Goal: Transaction & Acquisition: Obtain resource

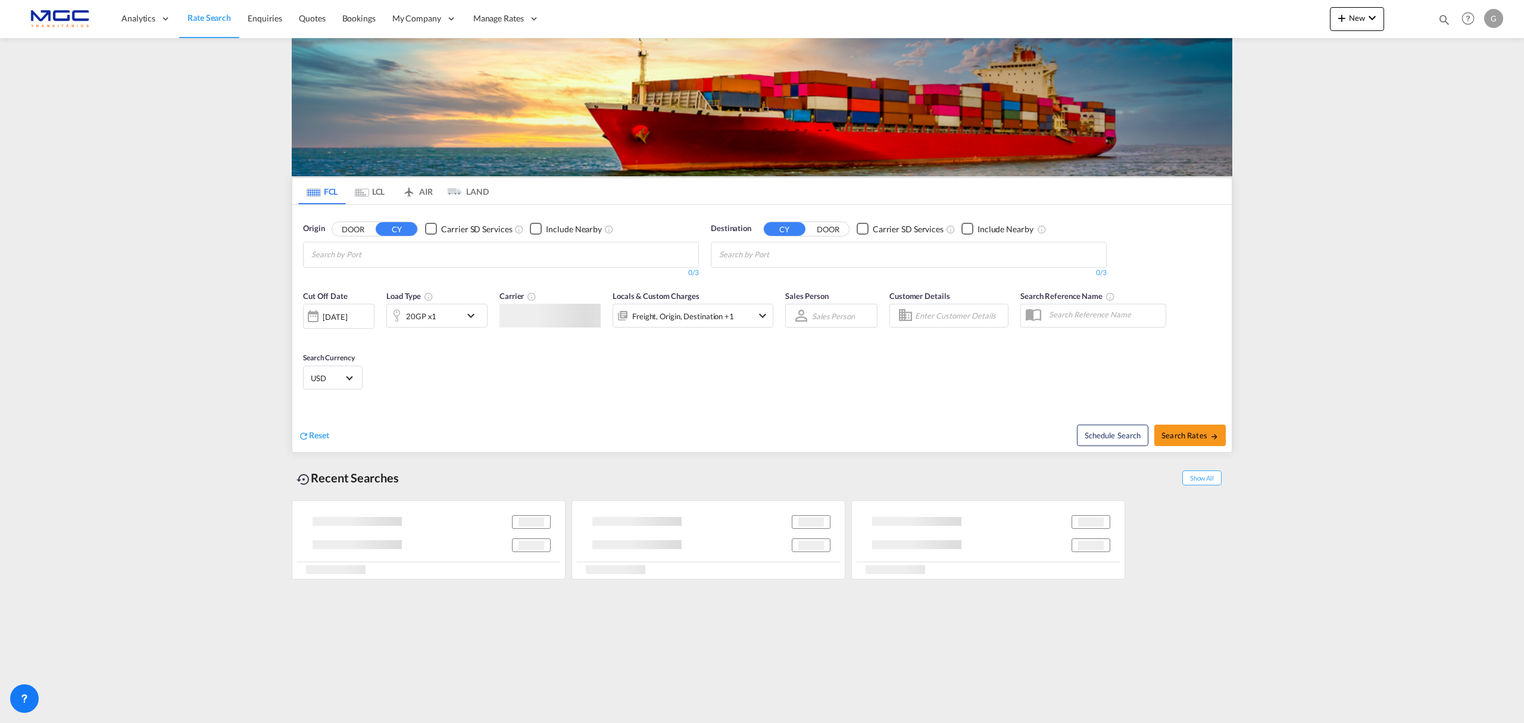
click at [417, 244] on md-autocomplete "Chips container with autocompletion. Enter the text area, type text to search, …" at bounding box center [367, 254] width 113 height 20
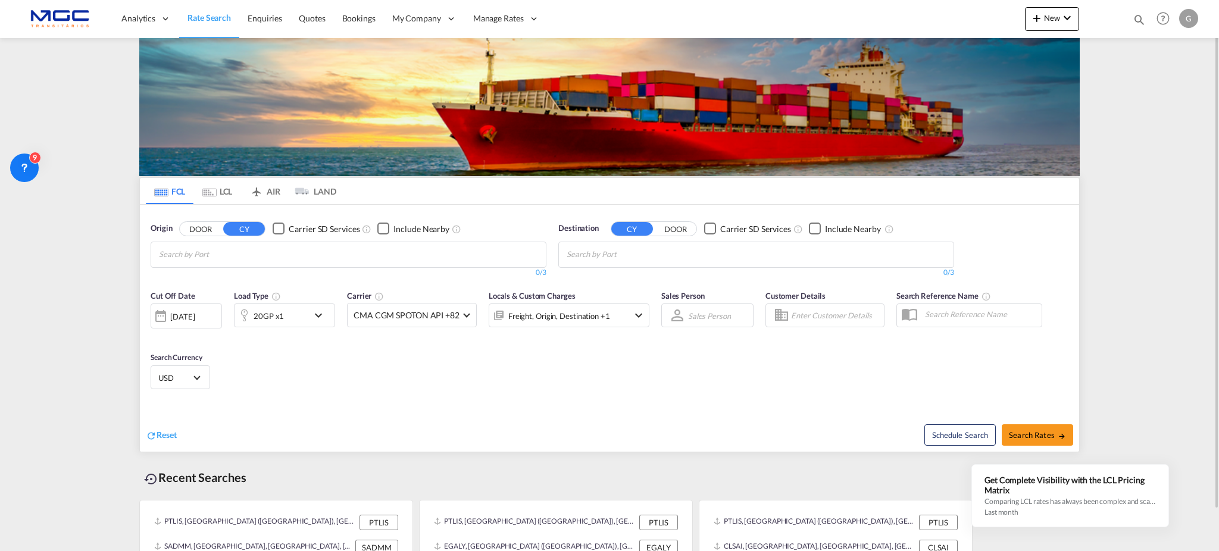
click at [224, 248] on body "Analytics Reports Dashboard Rate Search Enquiries Quotes Bookings" at bounding box center [609, 275] width 1219 height 551
type input "leixo"
drag, startPoint x: 210, startPoint y: 290, endPoint x: 658, endPoint y: 257, distance: 450.1
click at [211, 289] on div "Leixo es Portugal PTLEI" at bounding box center [251, 282] width 226 height 36
type input "qingd"
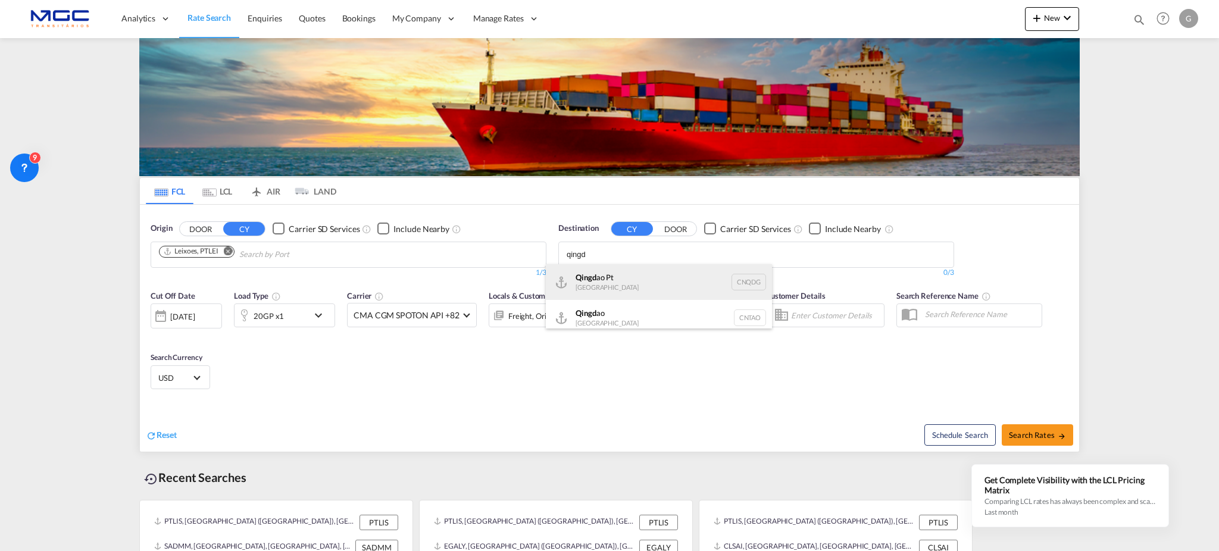
click at [641, 276] on div "Qingd ao Pt China CNQDG" at bounding box center [659, 282] width 226 height 36
click at [314, 316] on md-icon "icon-chevron-down" at bounding box center [321, 315] width 20 height 14
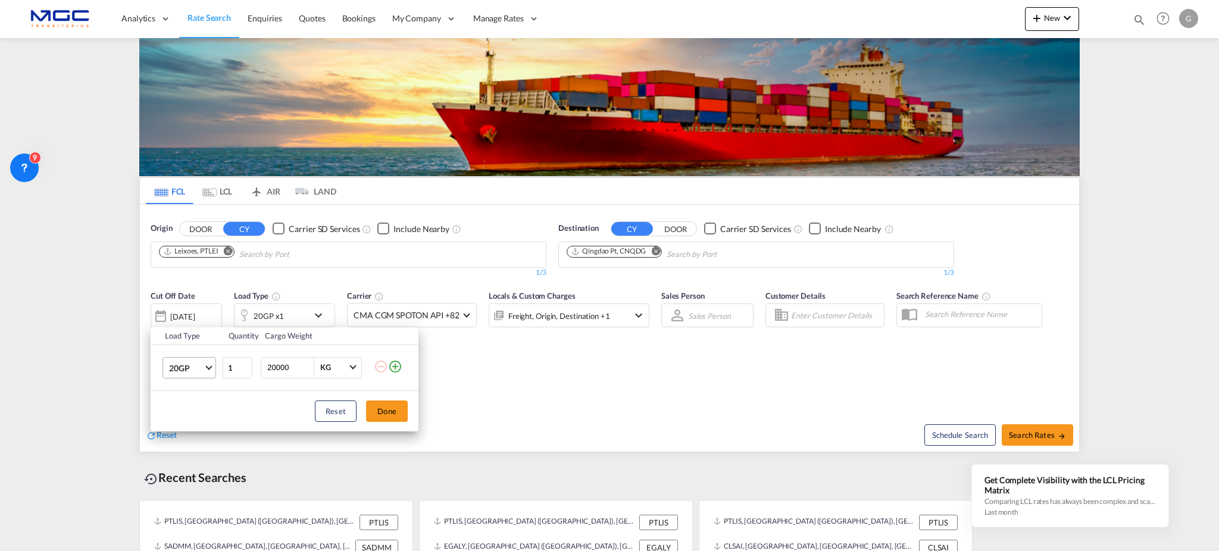
click at [211, 377] on md-select-value "20GP" at bounding box center [192, 368] width 48 height 20
click at [194, 432] on md-option "40HC" at bounding box center [200, 425] width 81 height 29
click at [654, 380] on div "Load Type Quantity Cargo Weight 40HC 1 20000 KG KG Load type addition is restri…" at bounding box center [609, 275] width 1219 height 551
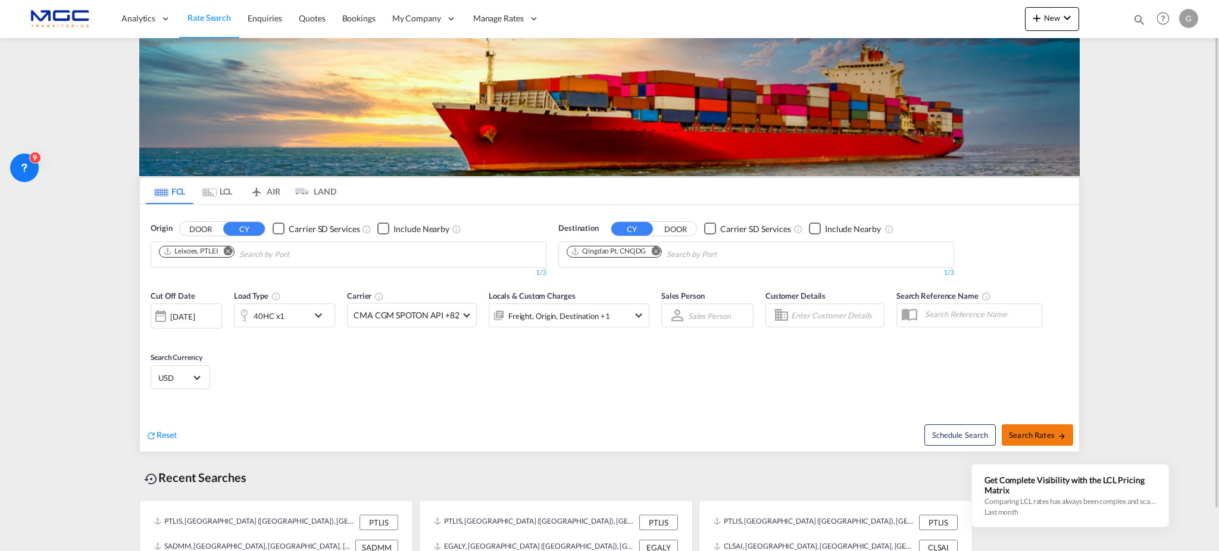
click at [1059, 433] on md-icon "icon-arrow-right" at bounding box center [1062, 436] width 8 height 8
type input "PTLEI to CNQDG / [DATE]"
